Goal: Task Accomplishment & Management: Use online tool/utility

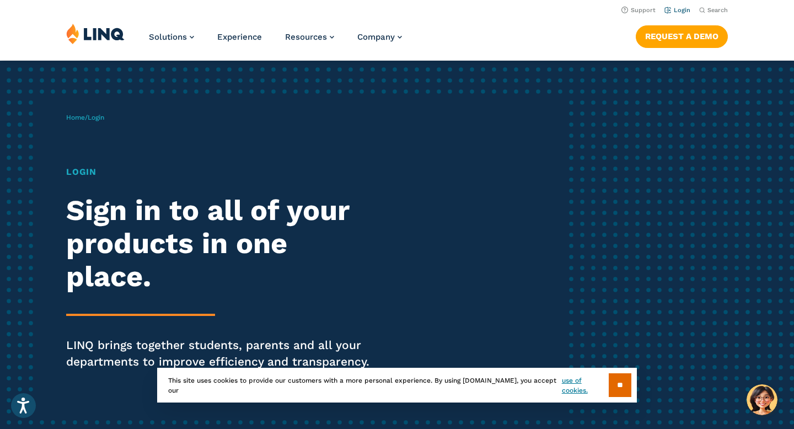
click at [687, 9] on link "Login" at bounding box center [678, 10] width 26 height 7
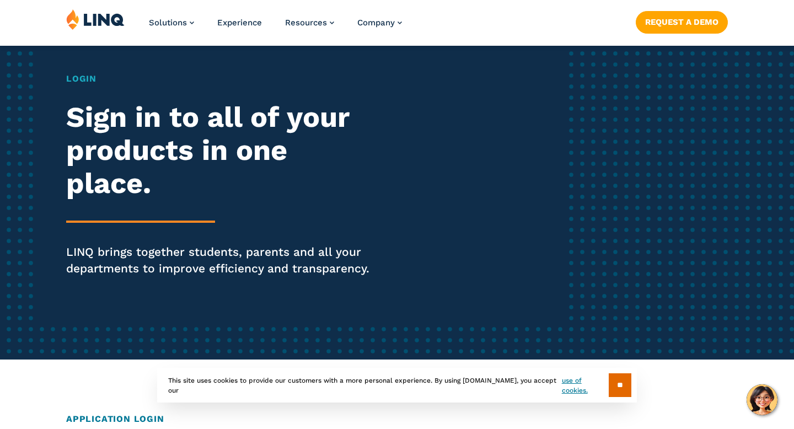
scroll to position [115, 0]
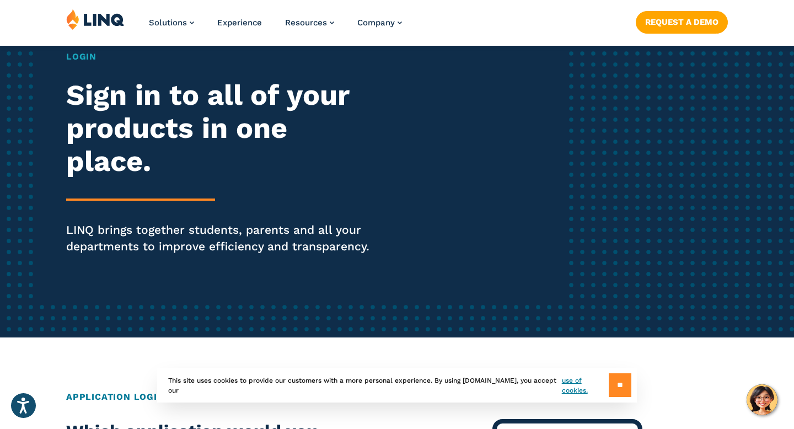
click at [617, 390] on input "**" at bounding box center [620, 385] width 23 height 24
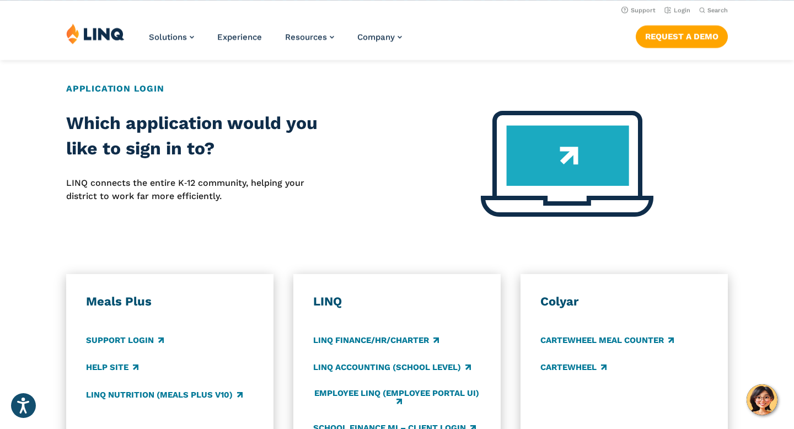
scroll to position [0, 0]
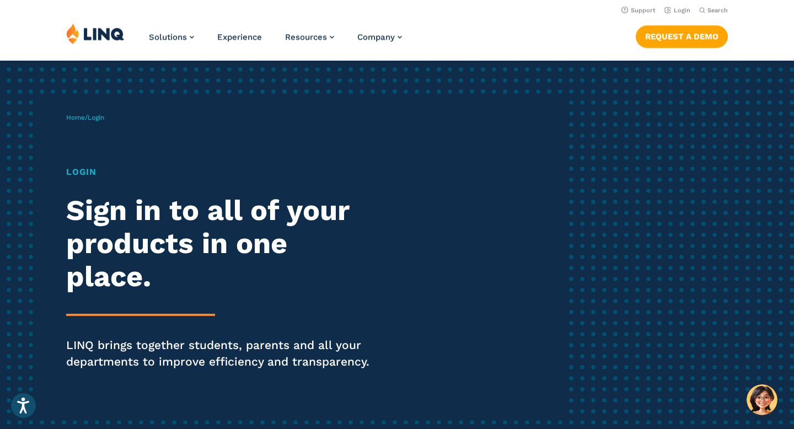
click at [93, 31] on img at bounding box center [95, 33] width 58 height 21
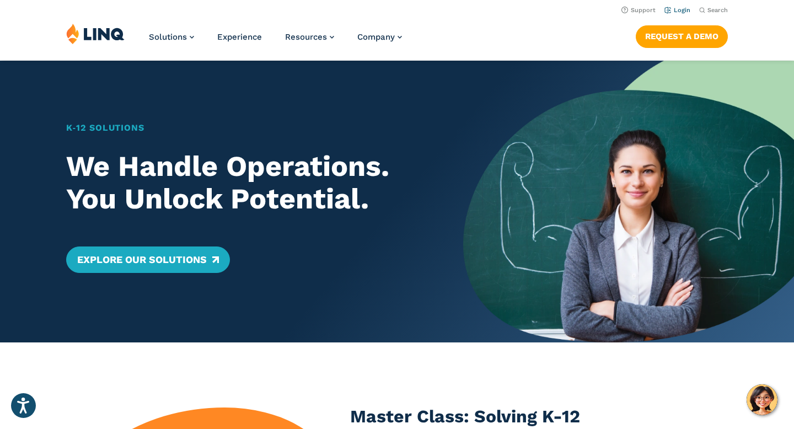
click at [679, 9] on link "Login" at bounding box center [678, 10] width 26 height 7
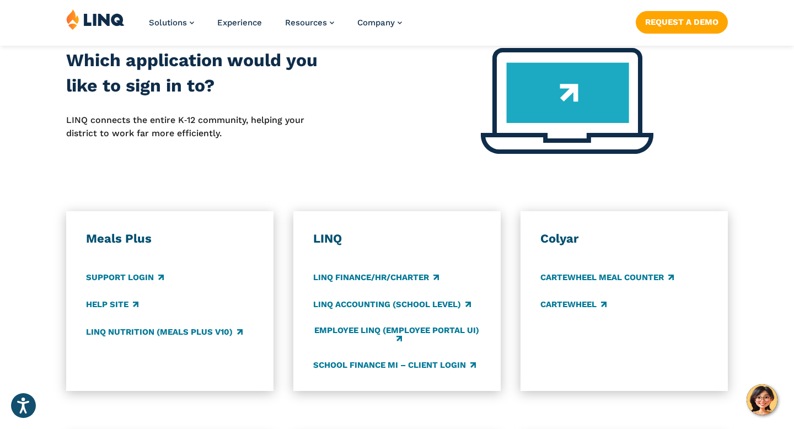
scroll to position [488, 0]
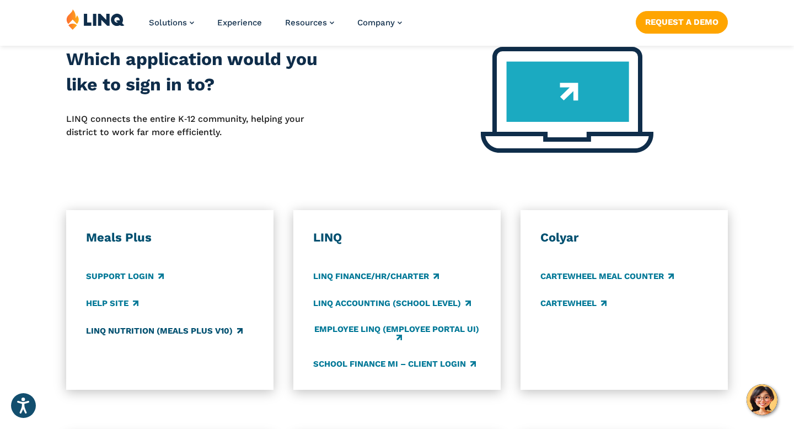
click at [151, 336] on link "LINQ Nutrition (Meals Plus v10)" at bounding box center [164, 331] width 157 height 12
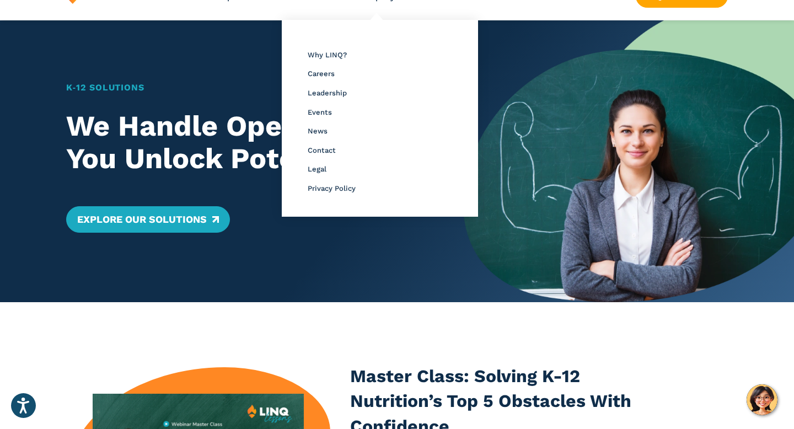
scroll to position [56, 0]
